Goal: Task Accomplishment & Management: Use online tool/utility

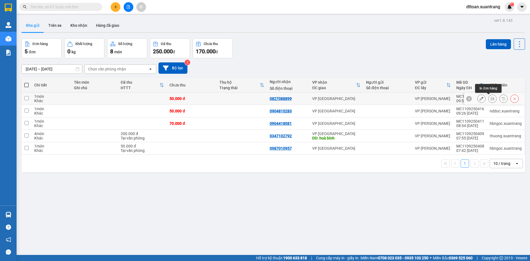
click at [491, 98] on icon at bounding box center [493, 99] width 4 height 4
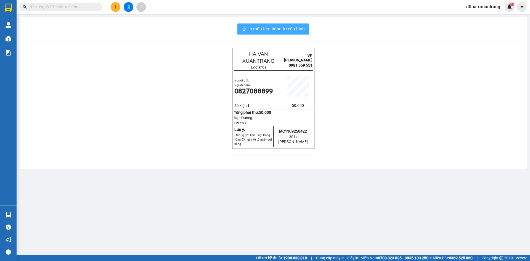
click at [287, 30] on span "In mẫu tem hàng tự cấu hình" at bounding box center [277, 28] width 56 height 7
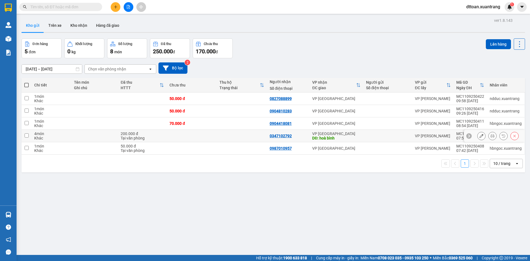
click at [202, 135] on td at bounding box center [192, 136] width 50 height 12
checkbox input "true"
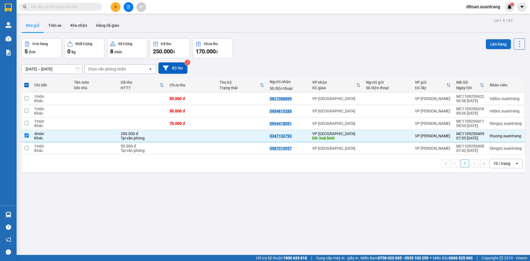
click at [489, 43] on button "Lên hàng" at bounding box center [498, 44] width 25 height 10
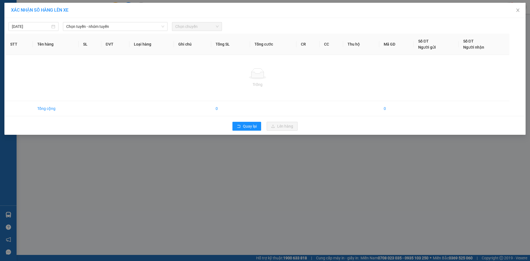
drag, startPoint x: 119, startPoint y: 26, endPoint x: 115, endPoint y: 32, distance: 7.5
click at [119, 26] on span "Chọn tuyến - nhóm tuyến" at bounding box center [115, 26] width 98 height 8
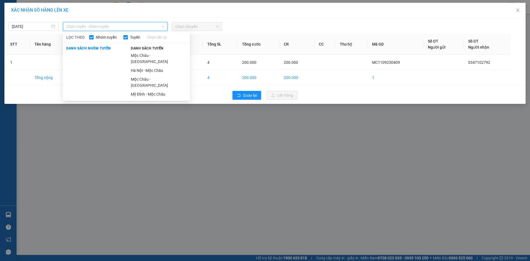
click at [142, 55] on li "Mộc [PERSON_NAME][GEOGRAPHIC_DATA]" at bounding box center [159, 58] width 62 height 15
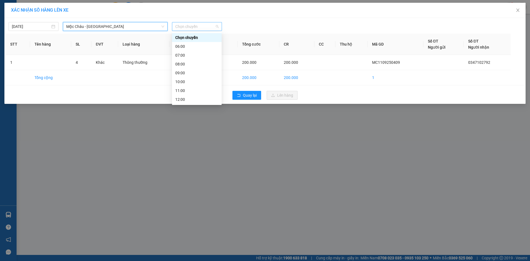
click at [187, 29] on span "Chọn chuyến" at bounding box center [196, 26] width 43 height 8
click at [190, 90] on div "11:00" at bounding box center [196, 91] width 43 height 6
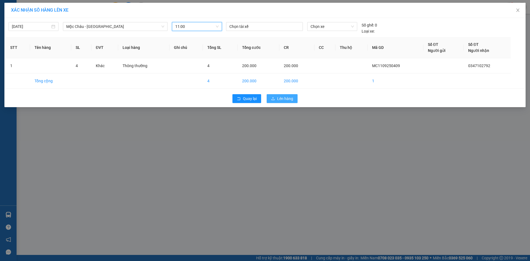
click at [289, 97] on span "Lên hàng" at bounding box center [285, 99] width 16 height 6
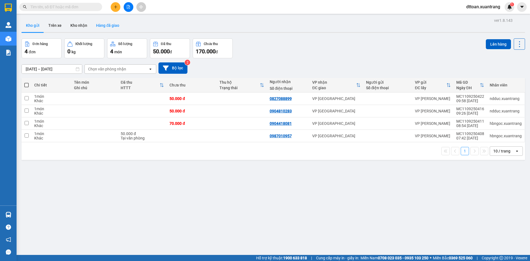
click at [111, 28] on button "Hàng đã giao" at bounding box center [108, 25] width 32 height 13
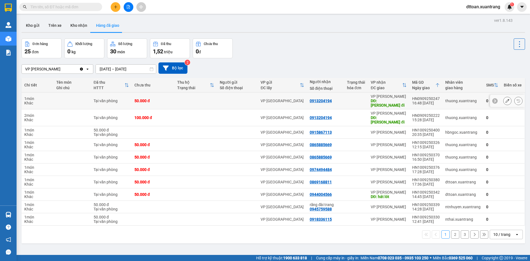
click at [494, 98] on div at bounding box center [507, 101] width 35 height 12
click at [493, 99] on icon at bounding box center [495, 101] width 4 height 4
click at [521, 99] on icon at bounding box center [522, 100] width 2 height 3
click at [37, 27] on button "Kho gửi" at bounding box center [33, 25] width 22 height 13
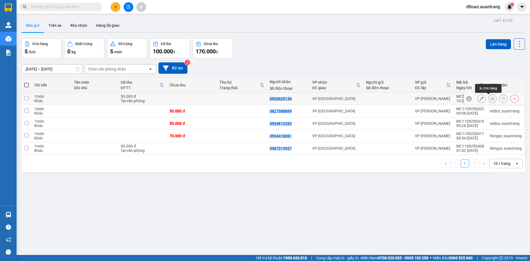
click at [491, 99] on icon at bounding box center [493, 99] width 4 height 4
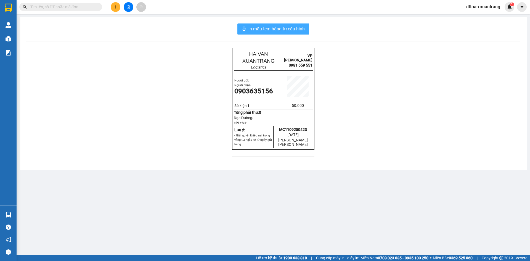
click at [286, 29] on span "In mẫu tem hàng tự cấu hình" at bounding box center [277, 28] width 56 height 7
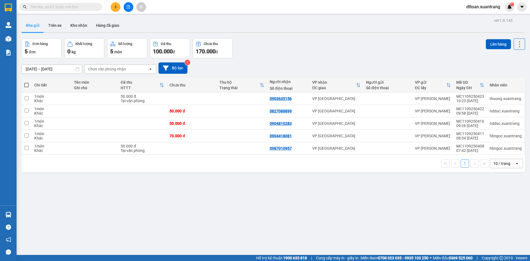
click at [126, 9] on button at bounding box center [129, 7] width 10 height 10
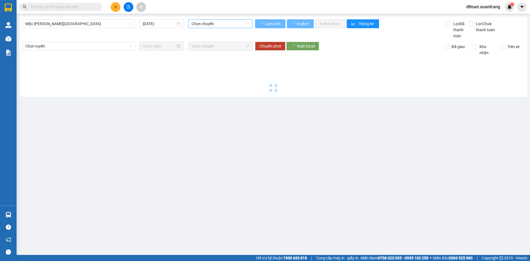
click at [214, 23] on span "Chọn chuyến" at bounding box center [220, 24] width 57 height 8
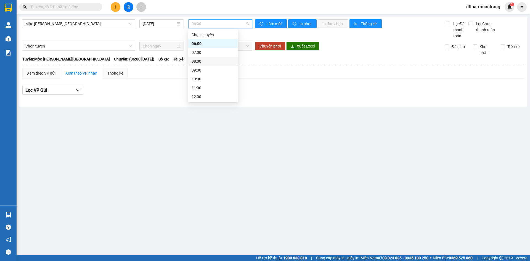
click at [204, 60] on div "08:00" at bounding box center [213, 61] width 43 height 6
